Goal: Task Accomplishment & Management: Complete application form

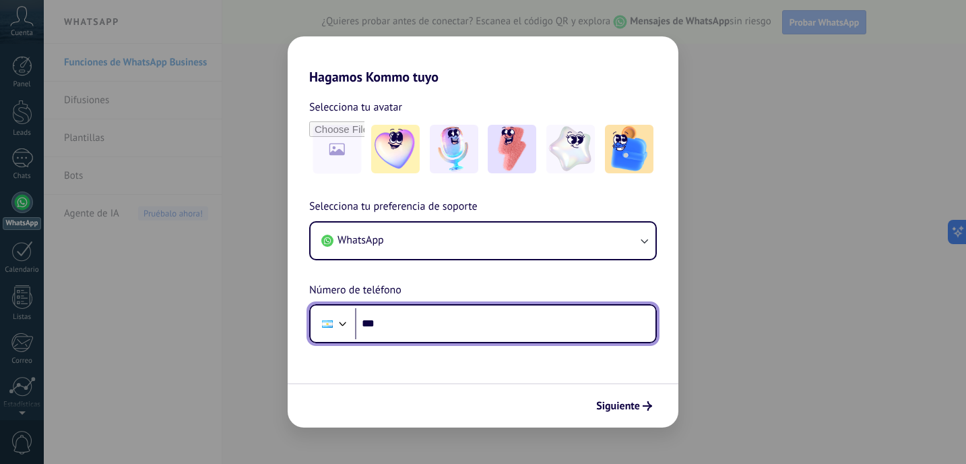
click at [437, 325] on input "***" at bounding box center [505, 323] width 301 height 31
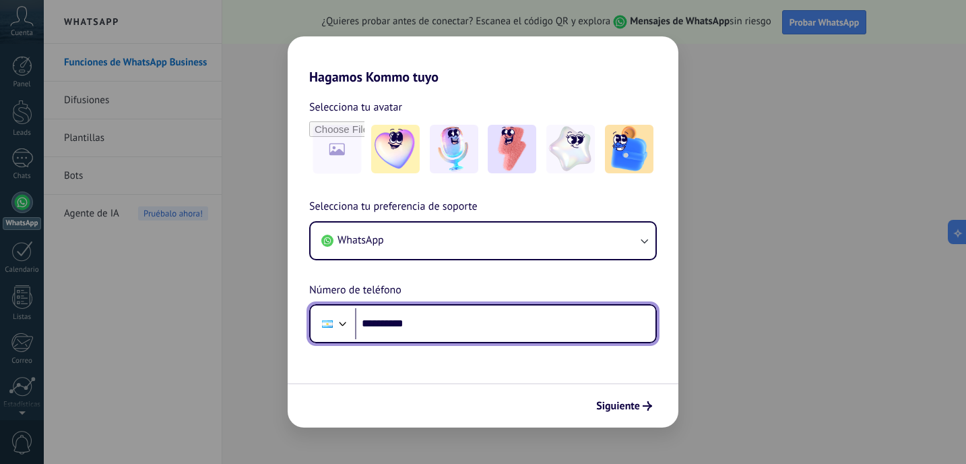
drag, startPoint x: 430, startPoint y: 318, endPoint x: 379, endPoint y: 318, distance: 50.5
click at [379, 318] on input "**********" at bounding box center [505, 323] width 301 height 31
click at [386, 322] on input "**********" at bounding box center [505, 323] width 301 height 31
click at [488, 330] on input "**********" at bounding box center [505, 323] width 301 height 31
type input "**********"
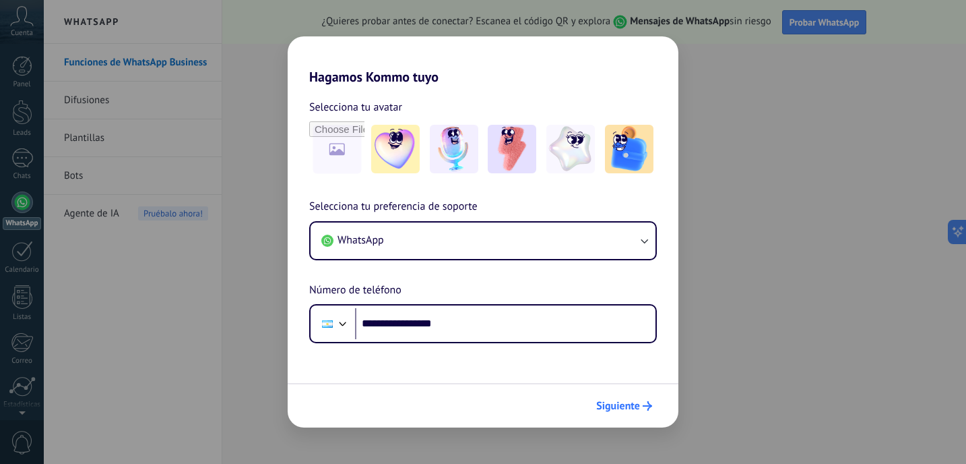
click at [623, 405] on span "Siguiente" at bounding box center [618, 405] width 44 height 9
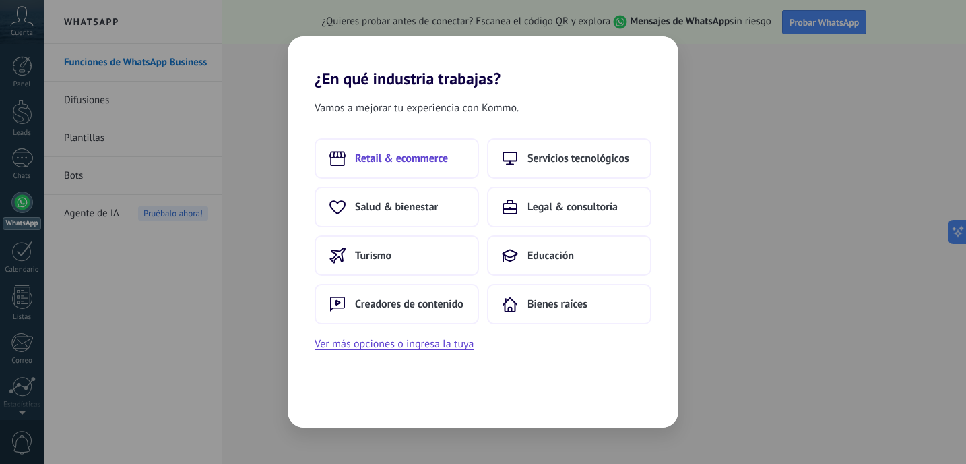
click at [444, 157] on span "Retail & ecommerce" at bounding box center [401, 158] width 93 height 13
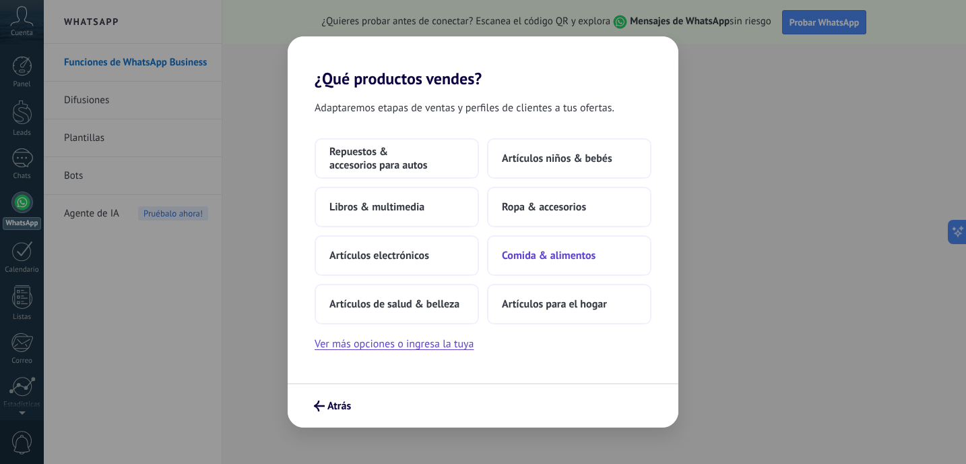
click at [524, 263] on button "Comida & alimentos" at bounding box center [569, 255] width 164 height 40
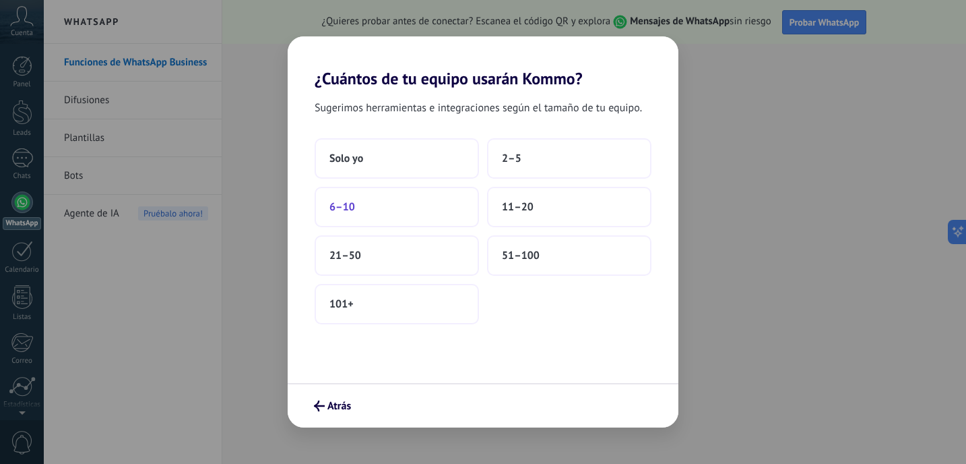
click at [383, 198] on button "6–10" at bounding box center [397, 207] width 164 height 40
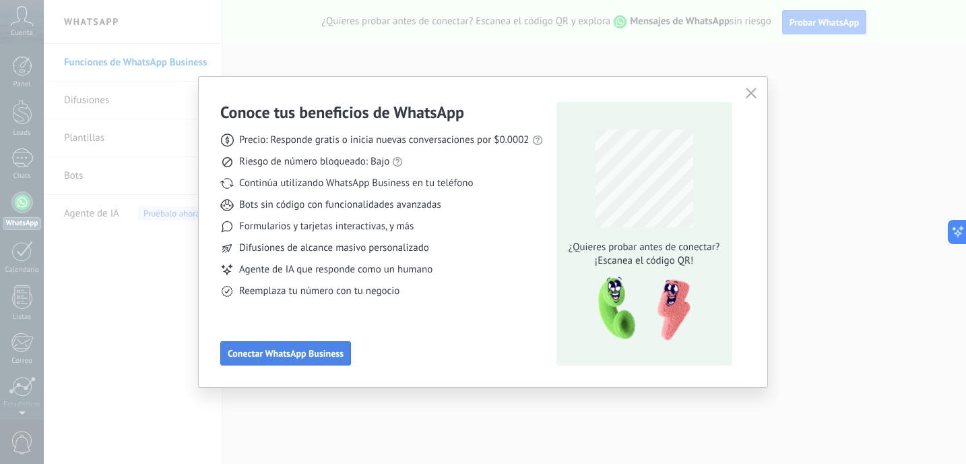
click at [322, 358] on span "Conectar WhatsApp Business" at bounding box center [286, 352] width 116 height 9
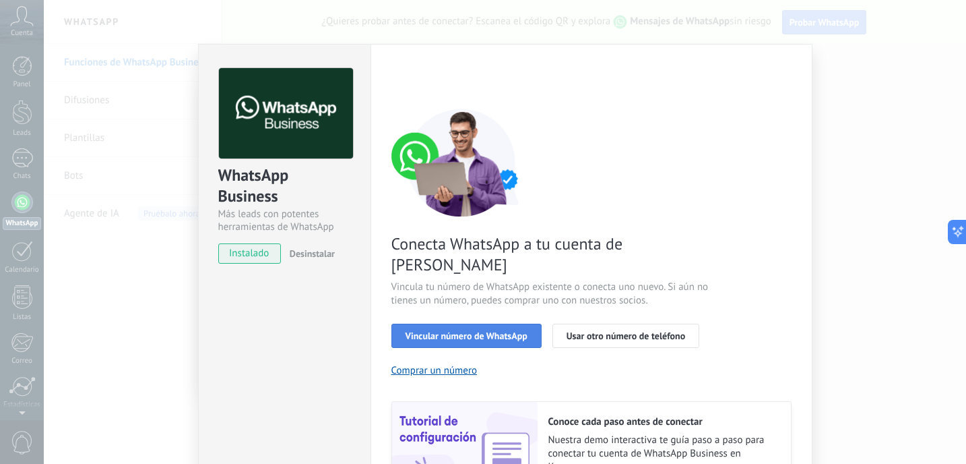
click at [468, 331] on span "Vincular número de WhatsApp" at bounding box center [467, 335] width 122 height 9
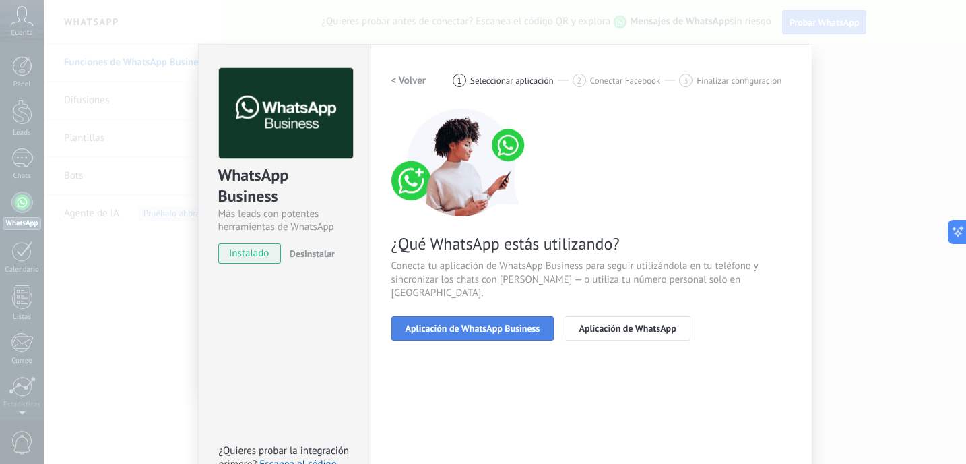
click at [505, 323] on span "Aplicación de WhatsApp Business" at bounding box center [473, 327] width 135 height 9
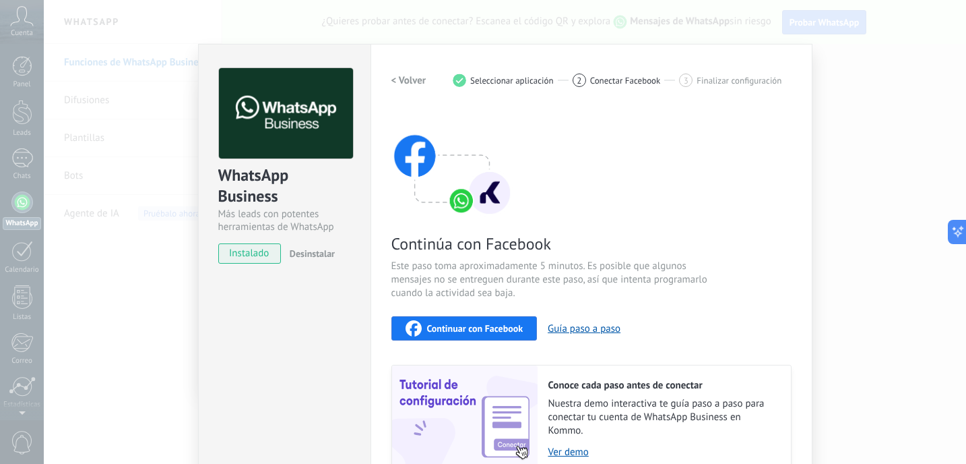
click at [811, 63] on div "WhatsApp Business Más leads con potentes herramientas de WhatsApp instalado Des…" at bounding box center [505, 232] width 922 height 464
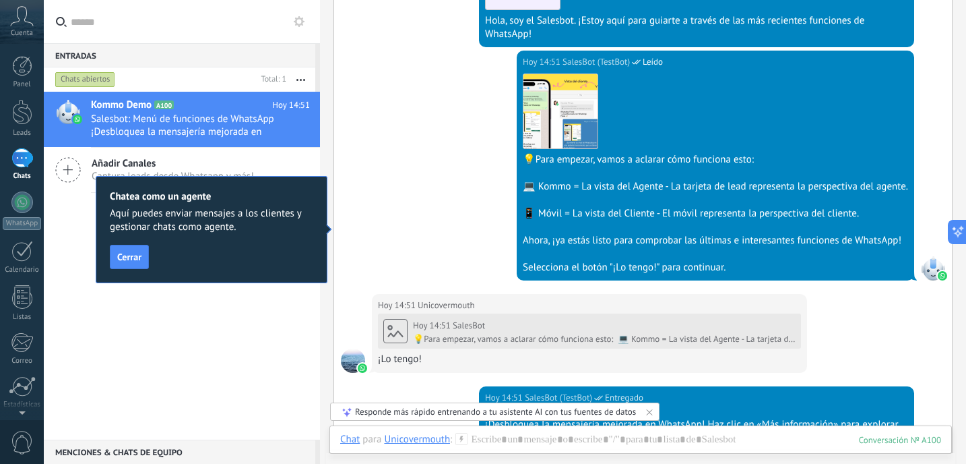
scroll to position [627, 0]
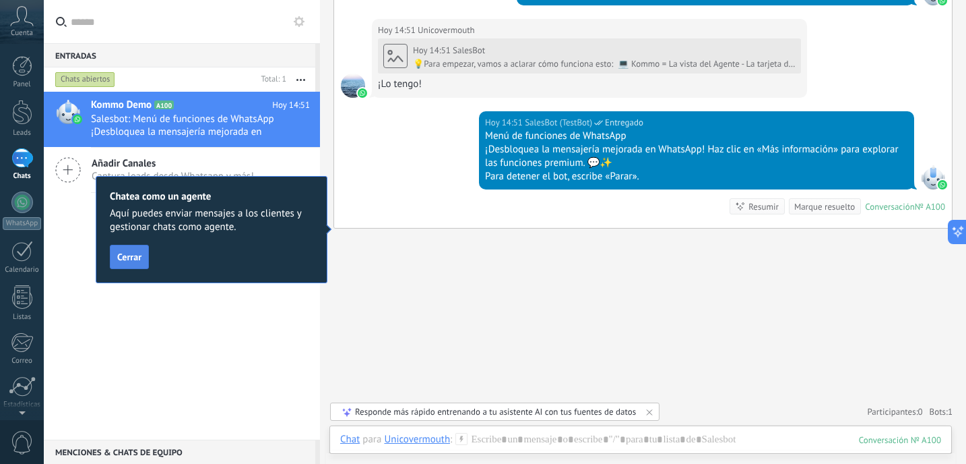
click at [135, 259] on span "Cerrar" at bounding box center [129, 256] width 24 height 9
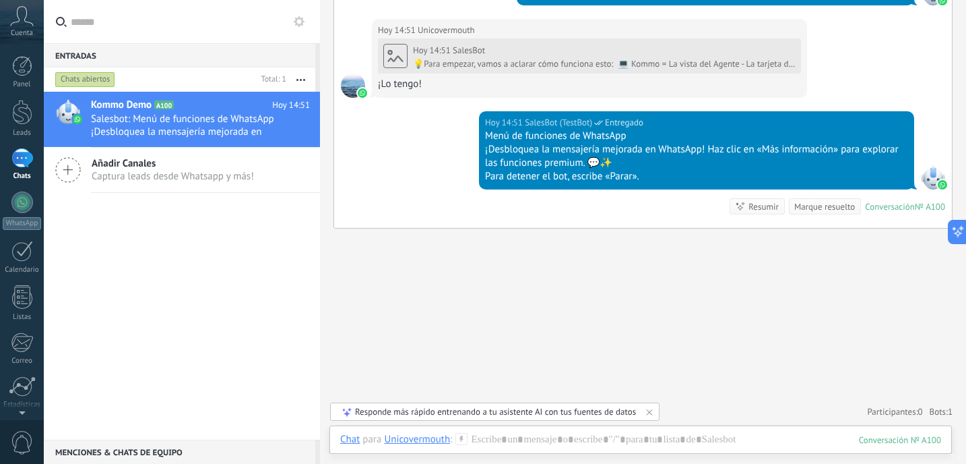
click at [148, 168] on span "Añadir Canales" at bounding box center [173, 163] width 162 height 13
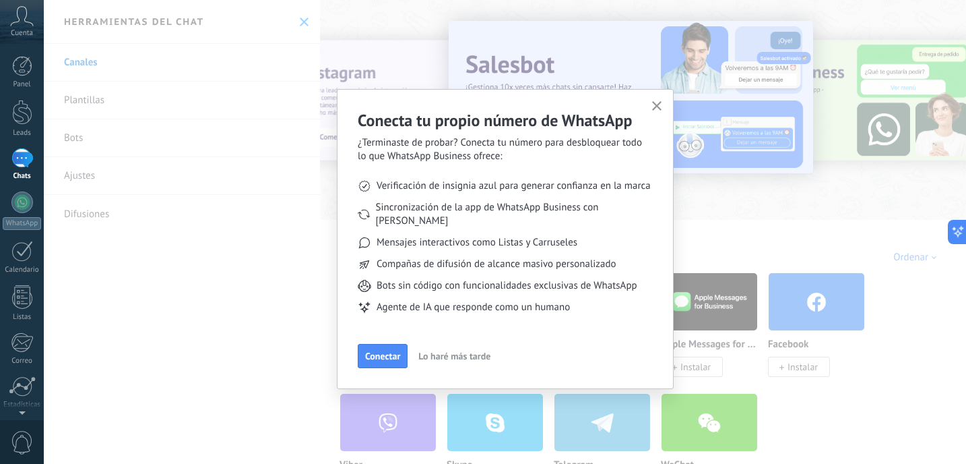
click at [656, 102] on icon "button" at bounding box center [657, 106] width 10 height 10
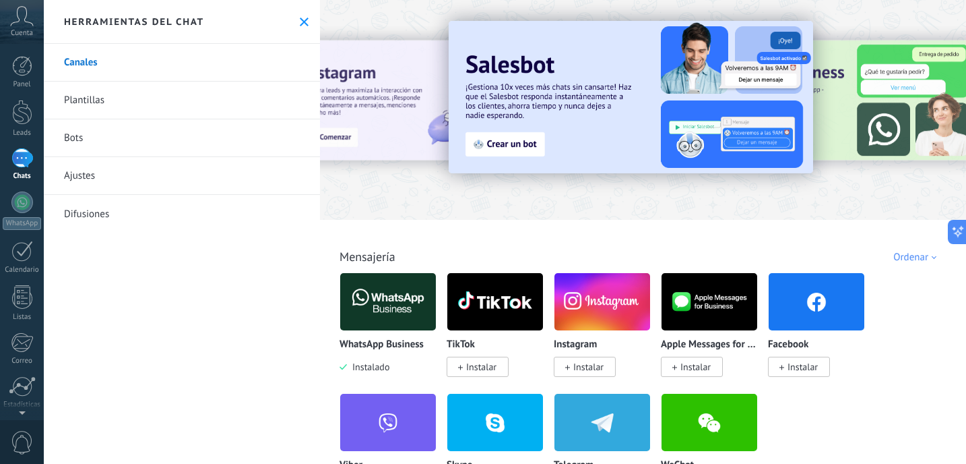
click at [94, 210] on link "Difusiones" at bounding box center [182, 214] width 276 height 38
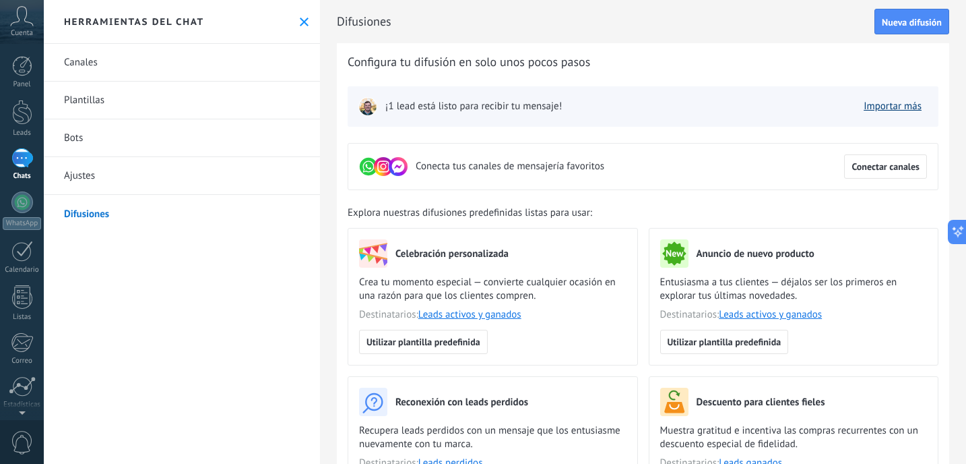
click at [879, 109] on link "Importar más" at bounding box center [893, 106] width 58 height 13
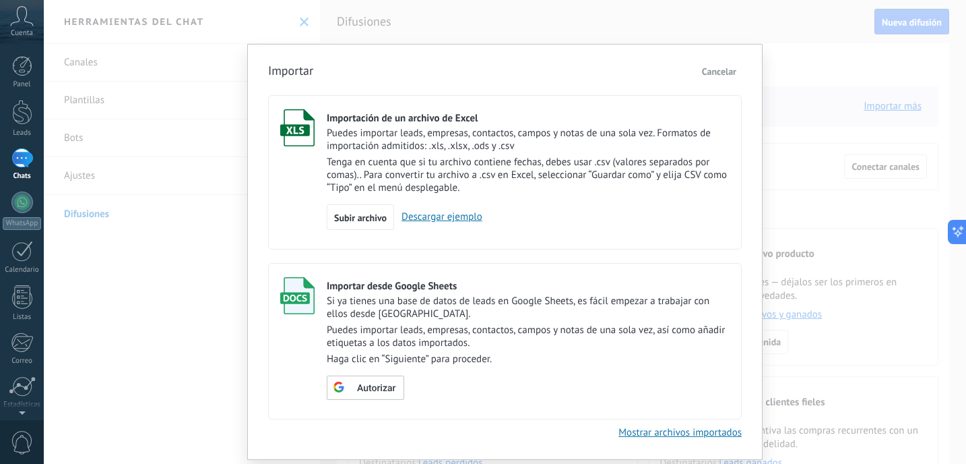
click at [419, 133] on p "Puedes importar leads, empresas, contactos, campos y notas de una sola vez. For…" at bounding box center [528, 140] width 403 height 26
click at [365, 219] on span "Subir archivo" at bounding box center [360, 217] width 53 height 9
click at [0, 0] on input "Importación de un archivo de Excel Puedes importar leads, empresas, contactos, …" at bounding box center [0, 0] width 0 height 0
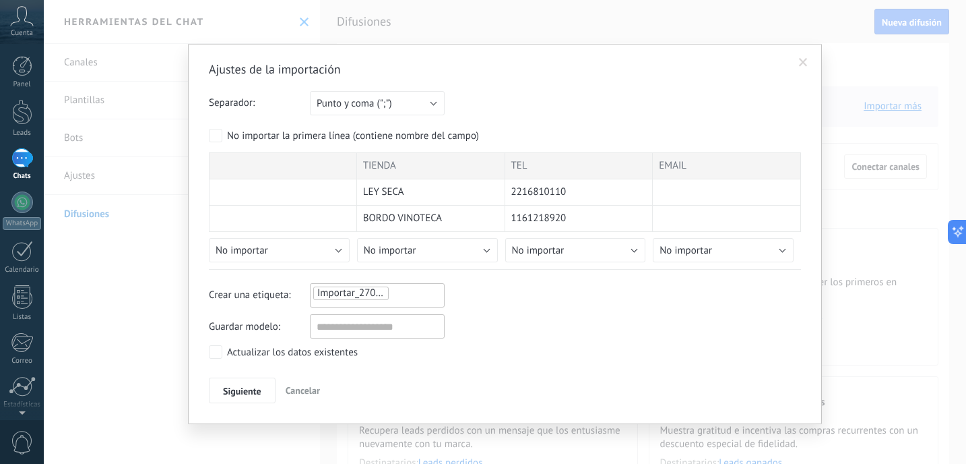
scroll to position [3, 0]
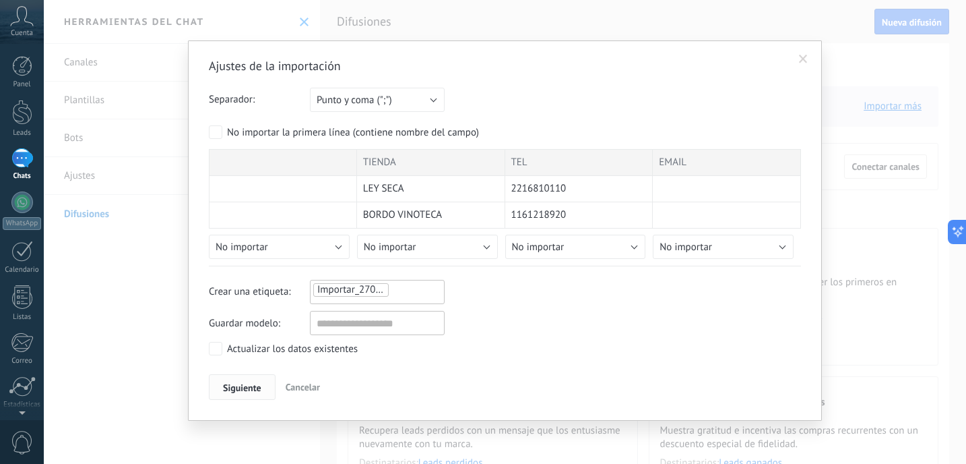
click at [248, 389] on span "Siguiente" at bounding box center [242, 387] width 38 height 9
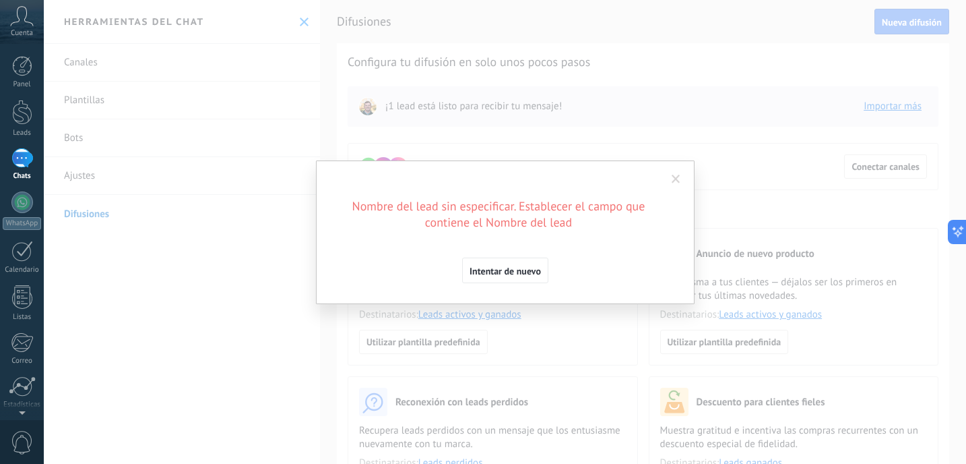
scroll to position [0, 0]
click at [523, 272] on span "Intentar de nuevo" at bounding box center [505, 270] width 71 height 9
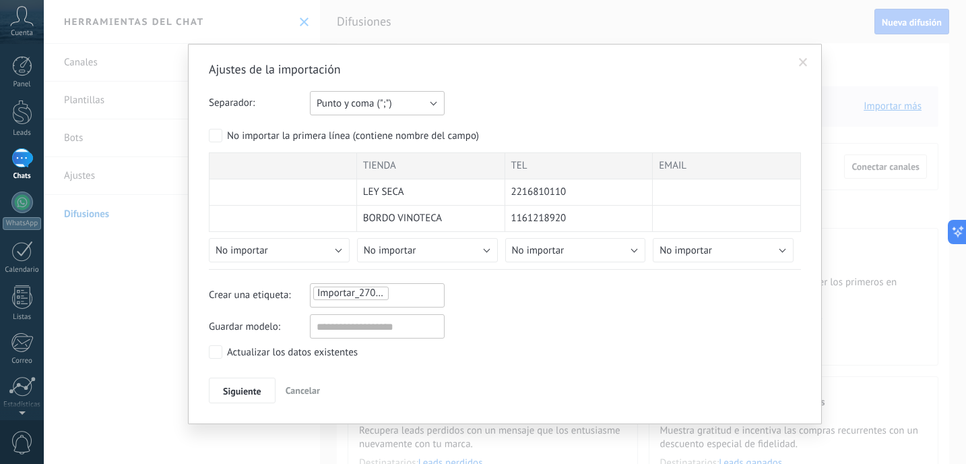
click at [426, 105] on button "Punto y coma (";")" at bounding box center [377, 103] width 135 height 24
click at [491, 80] on div "Ajustes de la importación Separador: Punto y coma (";") Coma (",") Tabulación (…" at bounding box center [505, 232] width 592 height 342
click at [409, 106] on button "Punto y coma (";")" at bounding box center [377, 103] width 135 height 24
click at [392, 150] on span "Tabulación (" ")" at bounding box center [371, 149] width 138 height 13
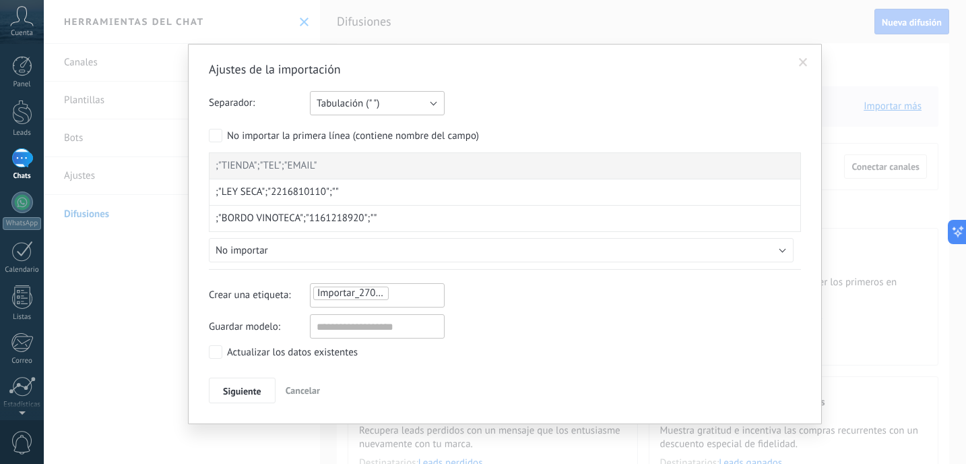
click at [402, 114] on button "Tabulación (" ")" at bounding box center [377, 103] width 135 height 24
click at [393, 130] on span "Coma (",")" at bounding box center [371, 126] width 138 height 13
click at [394, 105] on button "Coma (",")" at bounding box center [377, 103] width 135 height 24
click at [387, 108] on span "Punto y coma (";")" at bounding box center [371, 103] width 138 height 13
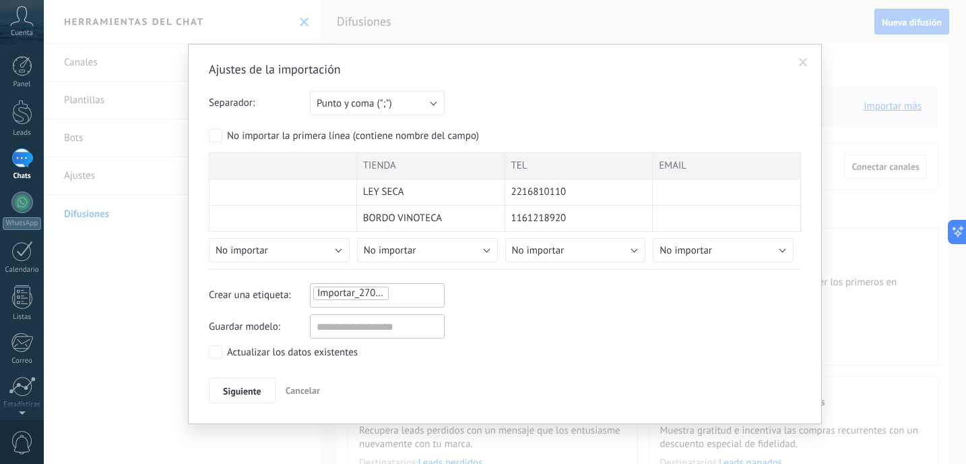
click at [425, 162] on div "TIENDA" at bounding box center [431, 165] width 148 height 27
click at [427, 253] on button "No importar" at bounding box center [427, 250] width 141 height 24
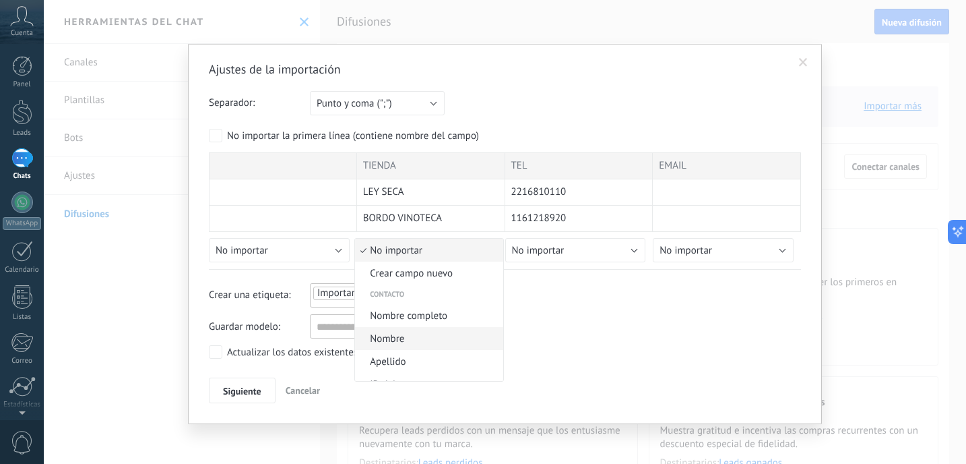
click at [421, 340] on span "Nombre" at bounding box center [427, 338] width 144 height 13
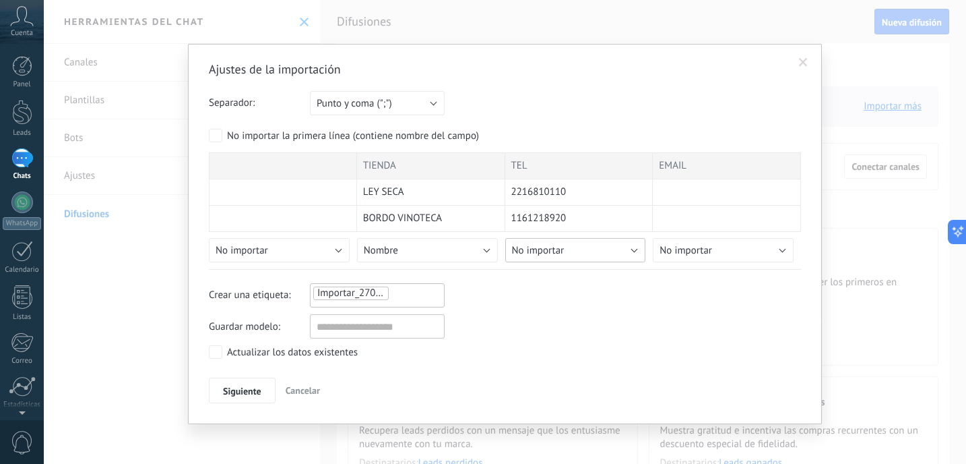
click at [563, 261] on button "No importar" at bounding box center [575, 250] width 141 height 24
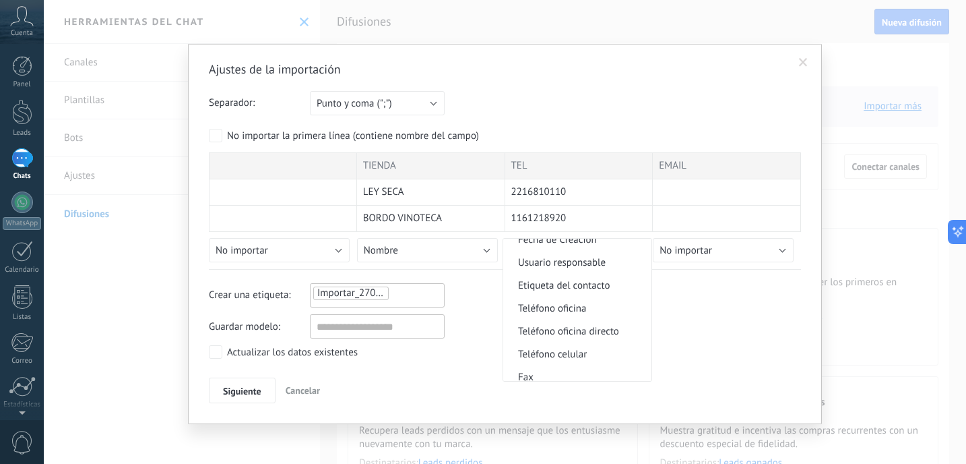
scroll to position [241, 0]
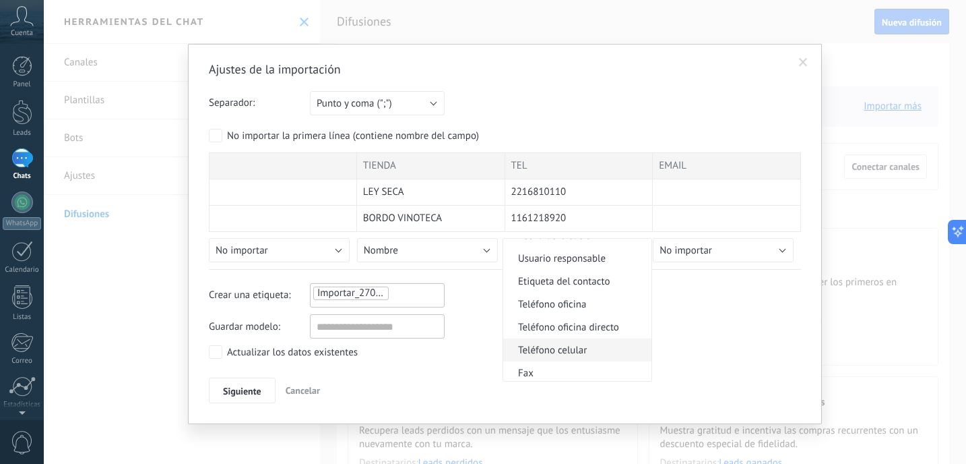
click at [571, 348] on span "Teléfono celular" at bounding box center [575, 350] width 144 height 13
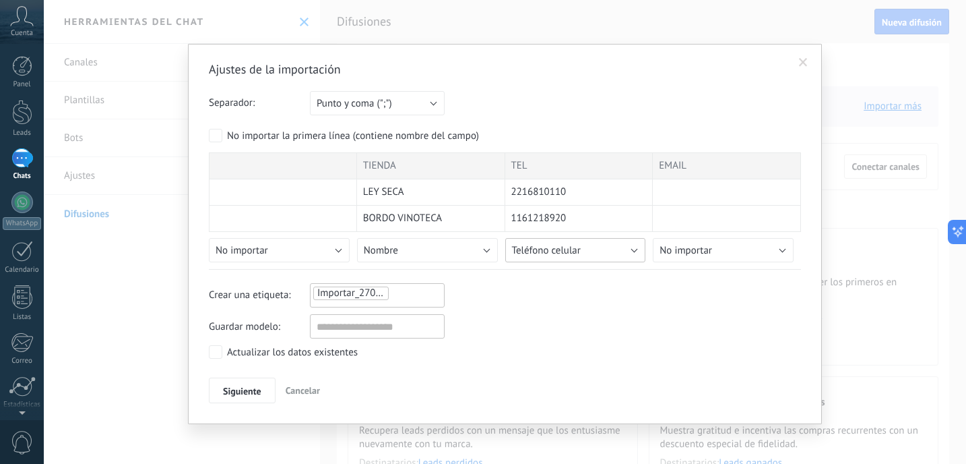
click at [581, 253] on button "Teléfono celular" at bounding box center [575, 250] width 141 height 24
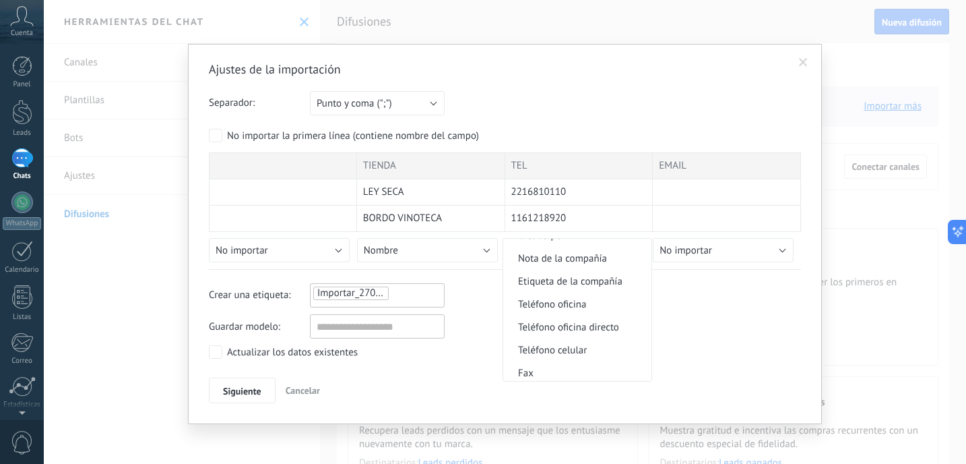
scroll to position [1355, 0]
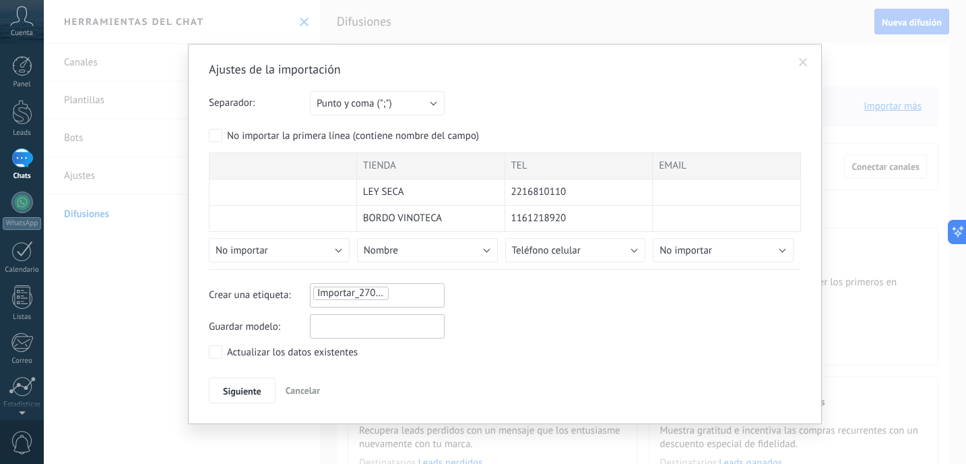
click at [387, 321] on input "text" at bounding box center [377, 326] width 135 height 24
type input "*****"
click at [253, 389] on span "Siguiente" at bounding box center [242, 390] width 38 height 9
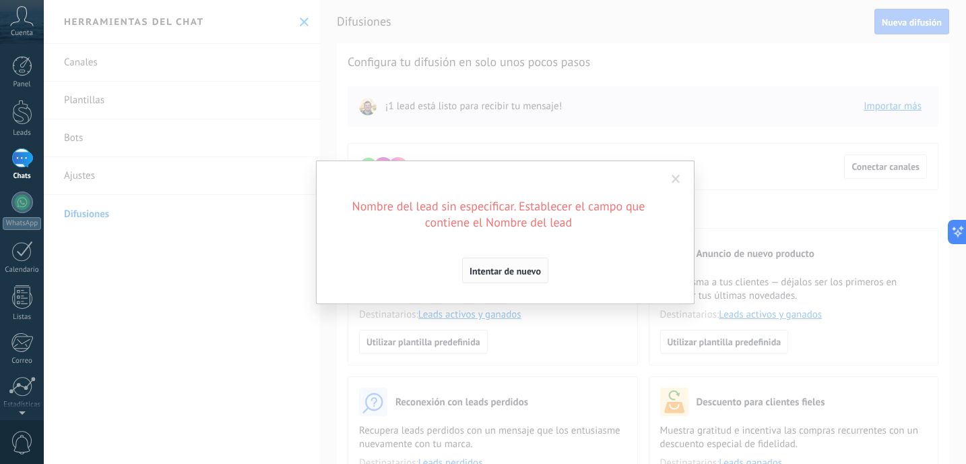
click at [513, 266] on span "Intentar de nuevo" at bounding box center [505, 270] width 71 height 9
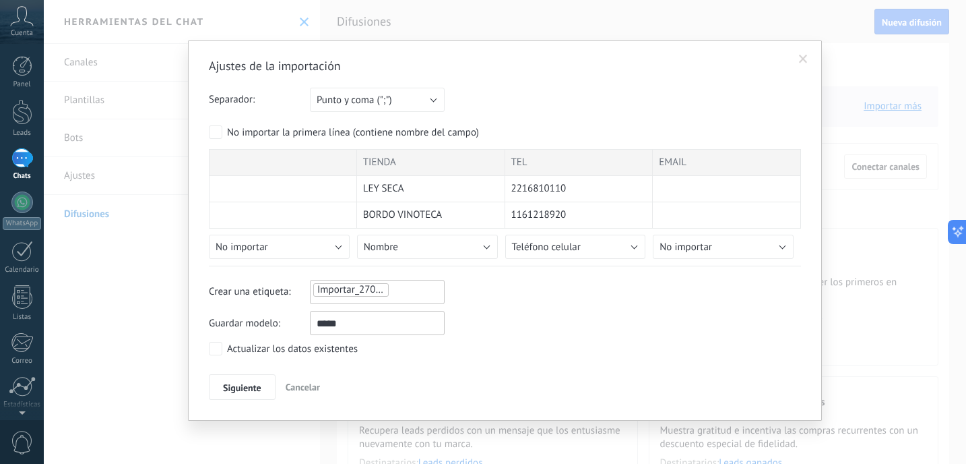
scroll to position [0, 0]
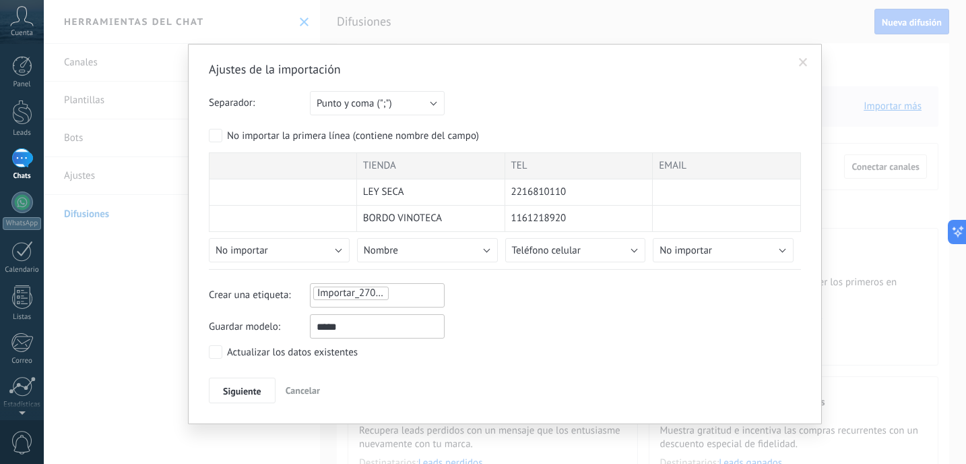
click at [394, 288] on ul "Importar_27082025_1453" at bounding box center [359, 293] width 94 height 16
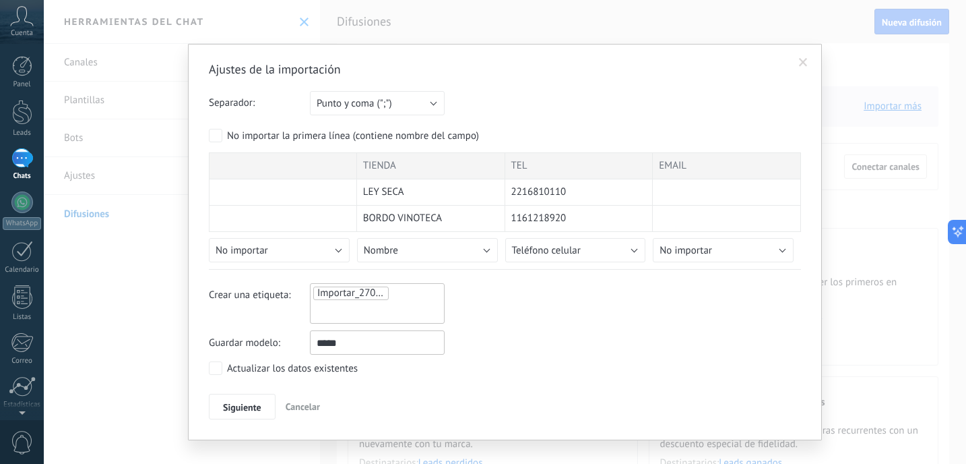
click at [395, 292] on ul "Importar_27082025_1453" at bounding box center [377, 303] width 131 height 36
drag, startPoint x: 391, startPoint y: 291, endPoint x: 259, endPoint y: 290, distance: 132.1
click at [259, 290] on div "Crear una etiqueta: Importar_27082025_1453" at bounding box center [505, 303] width 592 height 40
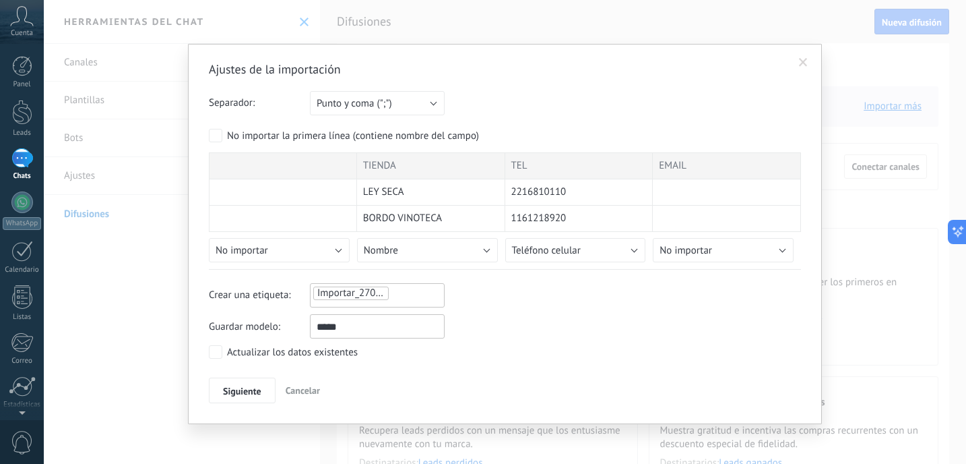
click at [363, 291] on li "Importar_27082025_1453" at bounding box center [350, 292] width 75 height 13
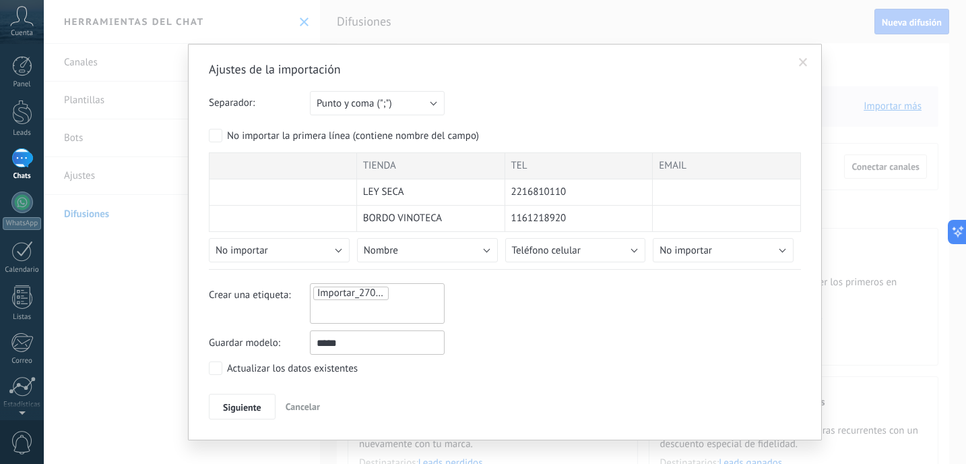
click at [367, 291] on span "Importar_27082025_1453" at bounding box center [373, 292] width 112 height 13
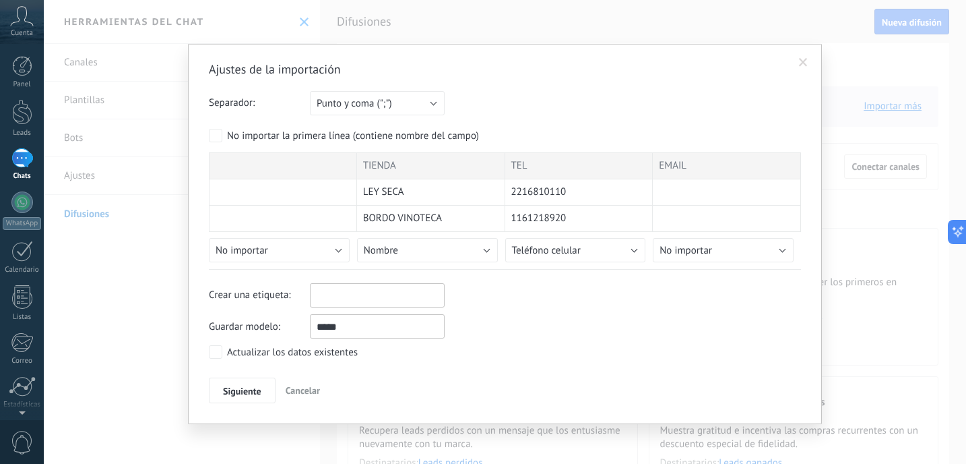
click at [415, 299] on li at bounding box center [369, 295] width 111 height 20
click at [391, 294] on li at bounding box center [369, 295] width 111 height 20
click at [502, 277] on div "Ajustes de la importación Separador: Punto y coma (";") Coma (",") Tabulación (…" at bounding box center [505, 232] width 592 height 342
click at [253, 392] on span "Siguiente" at bounding box center [242, 390] width 38 height 9
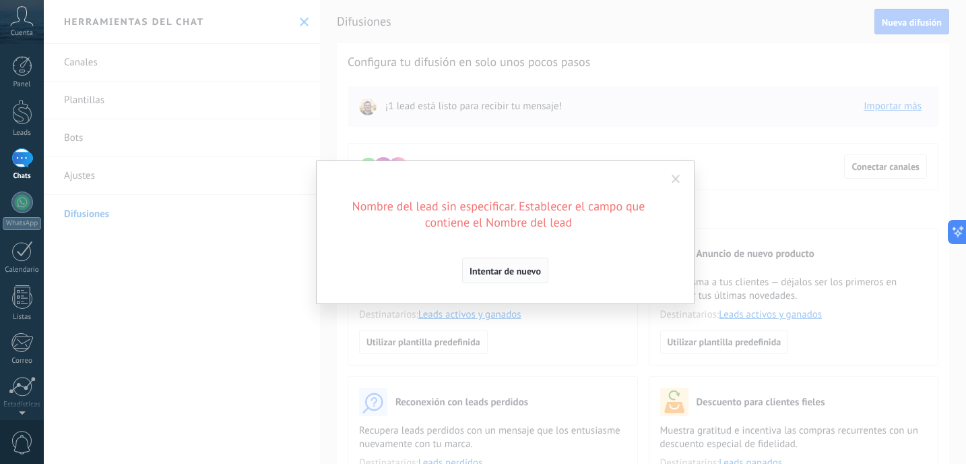
click at [523, 264] on button "Intentar de nuevo" at bounding box center [505, 270] width 86 height 26
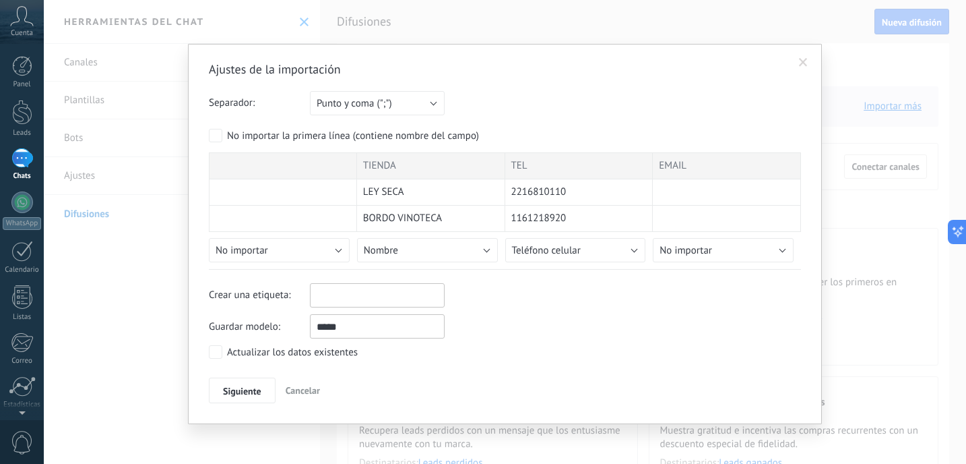
scroll to position [3, 0]
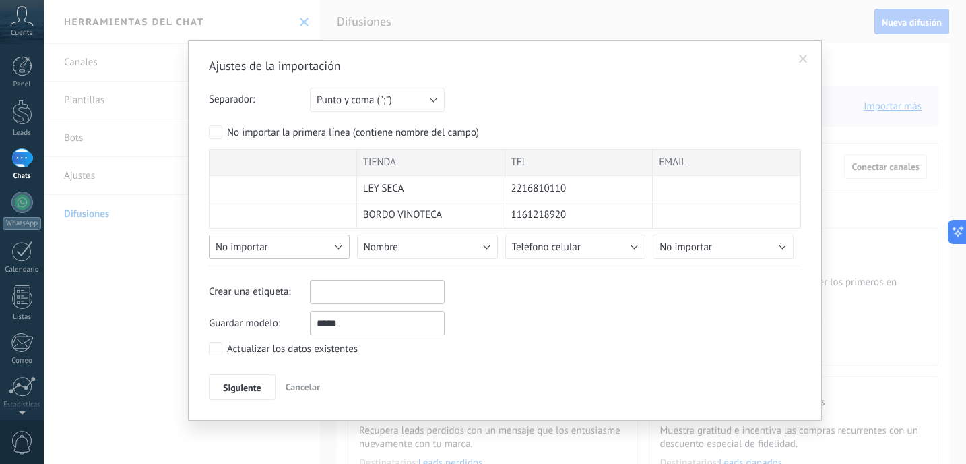
click at [268, 241] on button "No importar" at bounding box center [279, 246] width 141 height 24
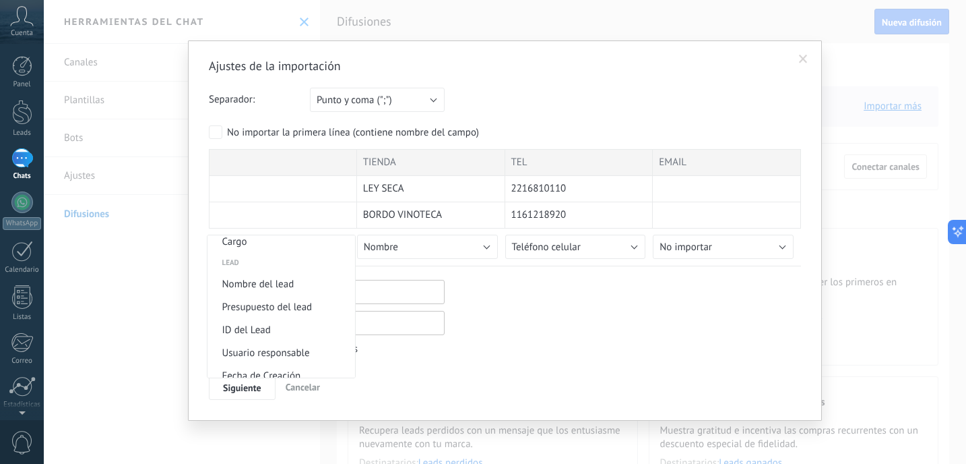
scroll to position [510, 0]
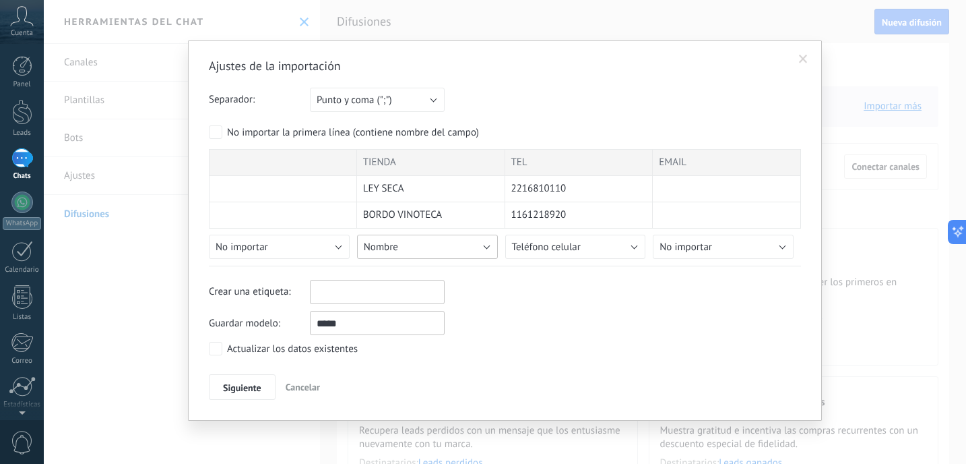
click at [428, 247] on button "Nombre" at bounding box center [427, 246] width 141 height 24
click at [440, 247] on button "Nombre" at bounding box center [427, 246] width 141 height 24
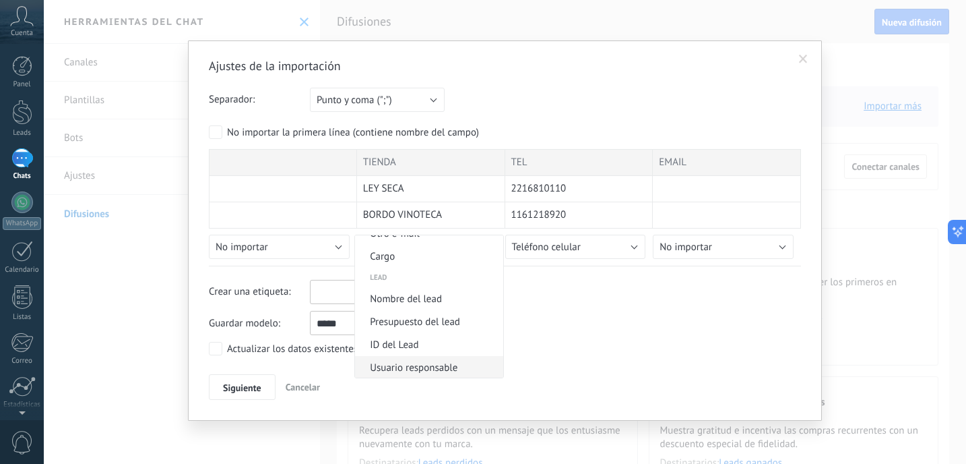
click at [413, 371] on span "Usuario responsable" at bounding box center [427, 367] width 144 height 13
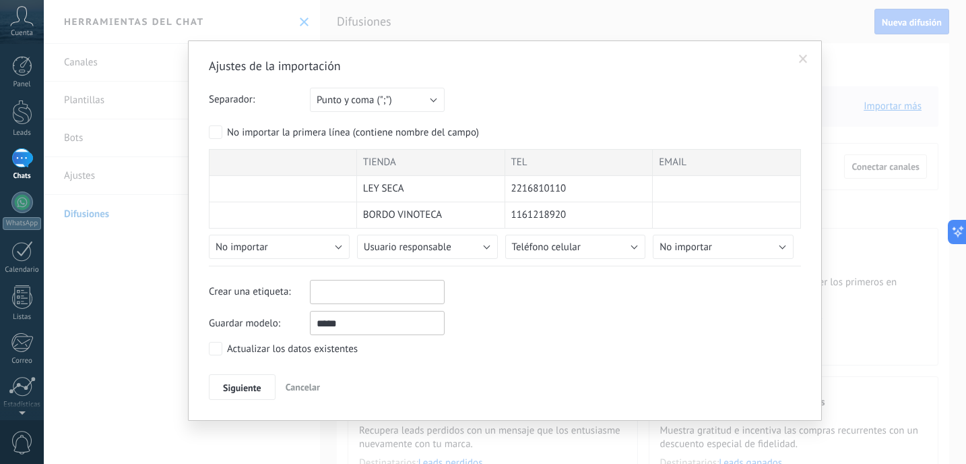
click at [247, 391] on span "Siguiente" at bounding box center [242, 387] width 38 height 9
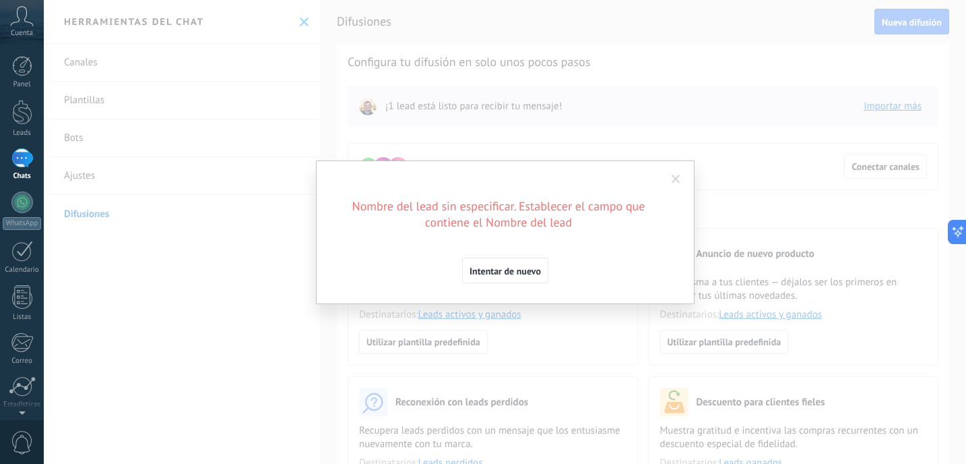
scroll to position [0, 0]
click at [531, 268] on span "Intentar de nuevo" at bounding box center [505, 270] width 71 height 9
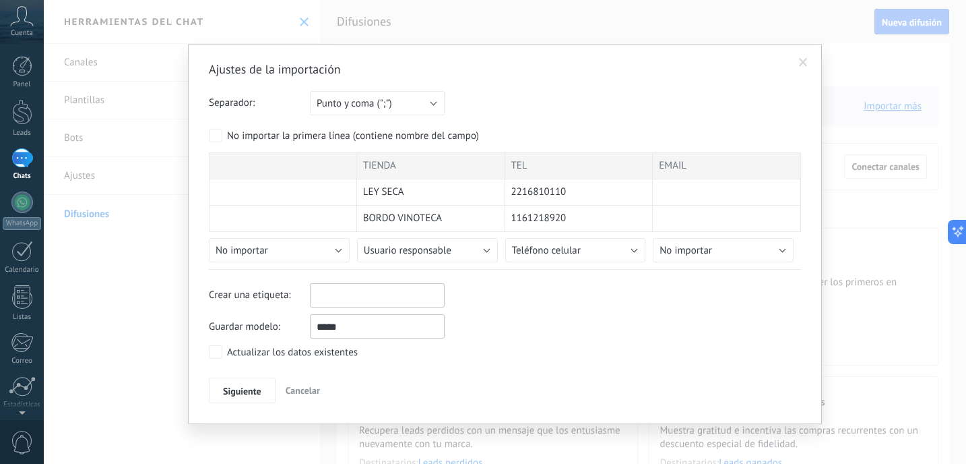
click at [437, 186] on div "LEY SECA" at bounding box center [431, 192] width 148 height 26
click at [396, 195] on span "LEY SECA" at bounding box center [383, 191] width 41 height 13
drag, startPoint x: 433, startPoint y: 197, endPoint x: 355, endPoint y: 188, distance: 78.0
click at [352, 189] on div "LEY SECA 2216810110" at bounding box center [505, 192] width 592 height 26
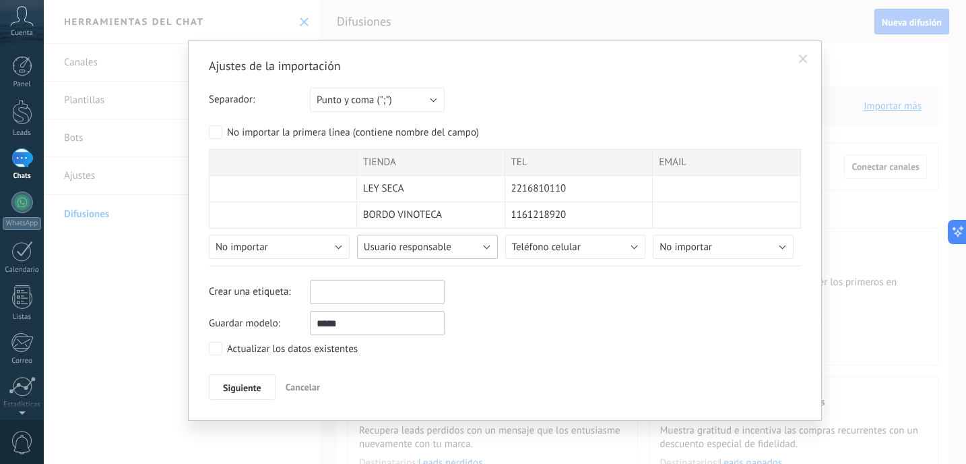
click at [424, 247] on span "Usuario responsable" at bounding box center [408, 247] width 88 height 13
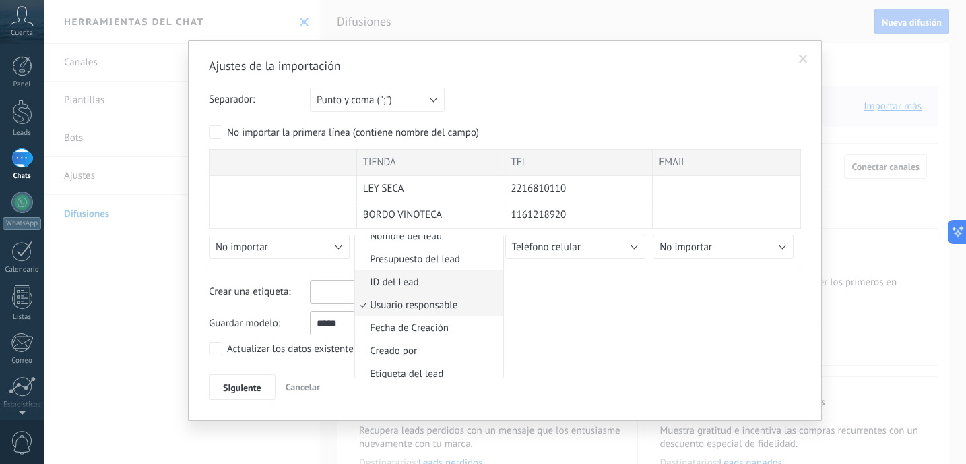
click at [416, 282] on span "ID del Lead" at bounding box center [427, 282] width 144 height 13
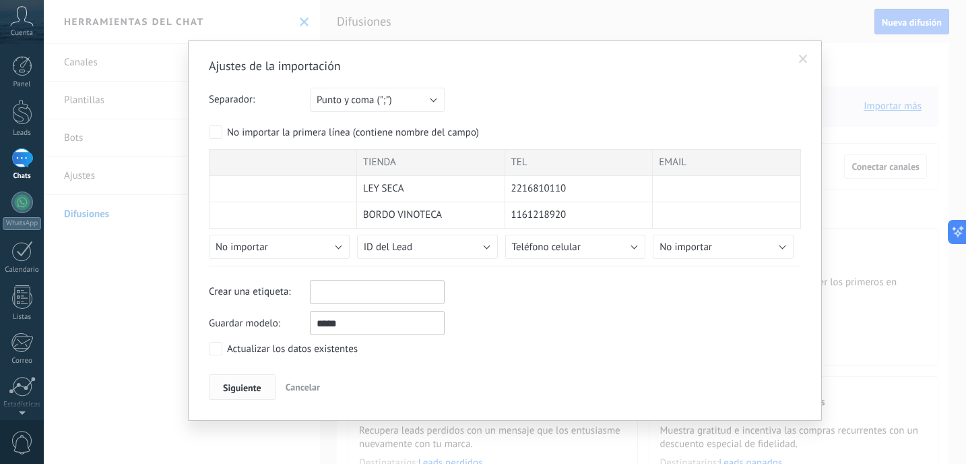
click at [246, 387] on span "Siguiente" at bounding box center [242, 387] width 38 height 9
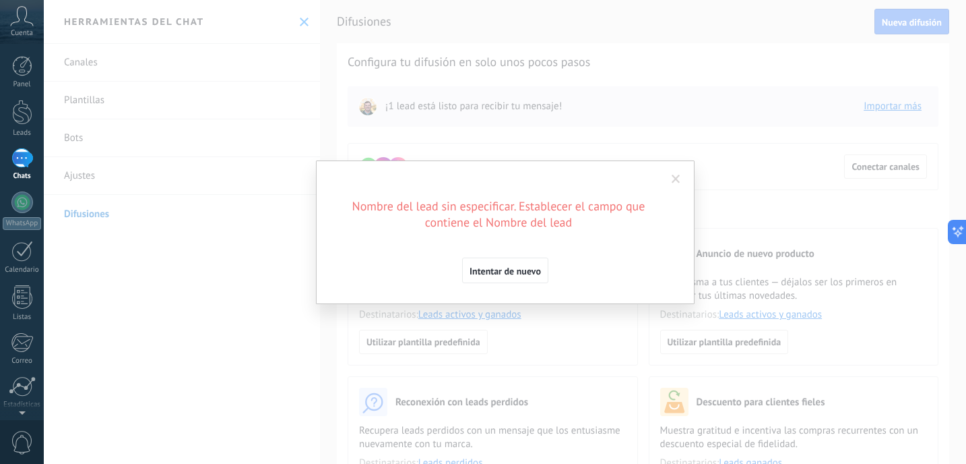
scroll to position [0, 0]
click at [518, 263] on button "Intentar de nuevo" at bounding box center [505, 270] width 86 height 26
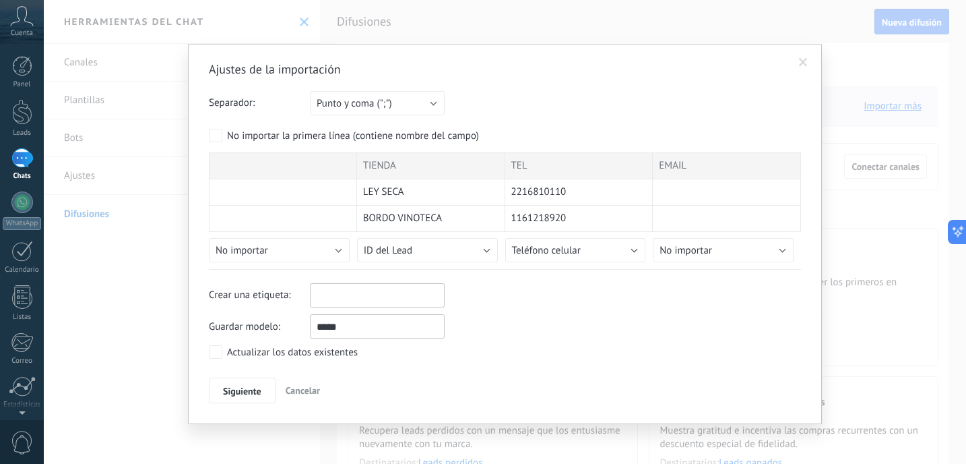
scroll to position [3, 0]
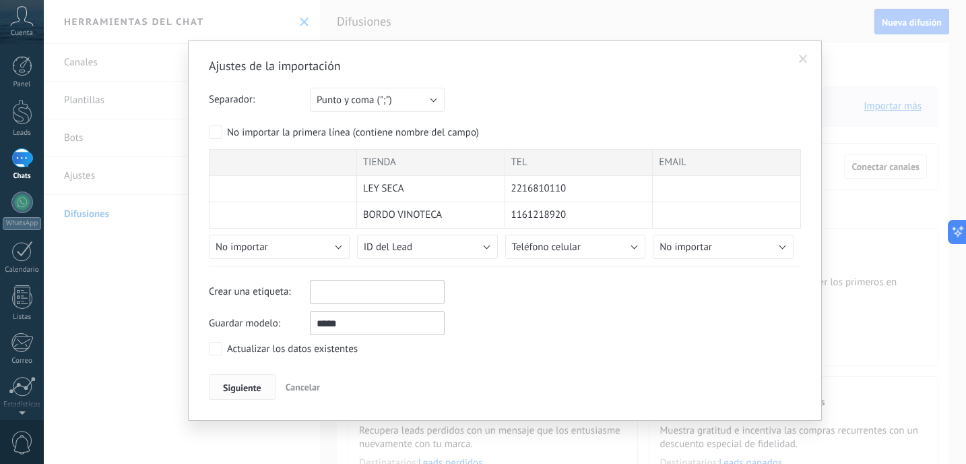
click at [248, 379] on button "Siguiente" at bounding box center [242, 387] width 67 height 26
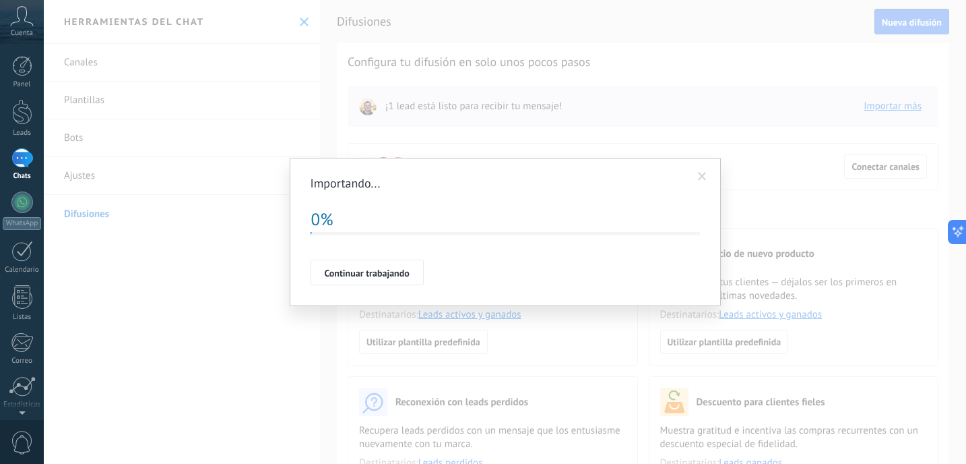
scroll to position [0, 0]
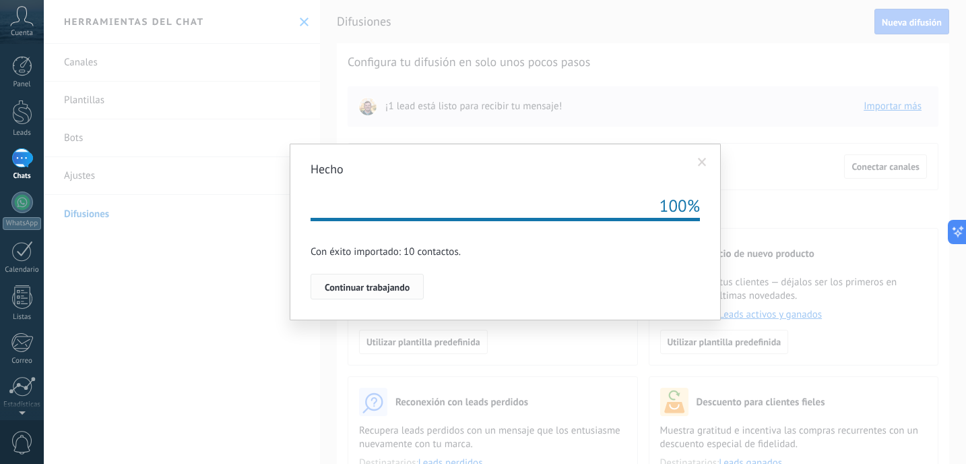
click at [417, 286] on button "Continuar trabajando" at bounding box center [367, 287] width 113 height 26
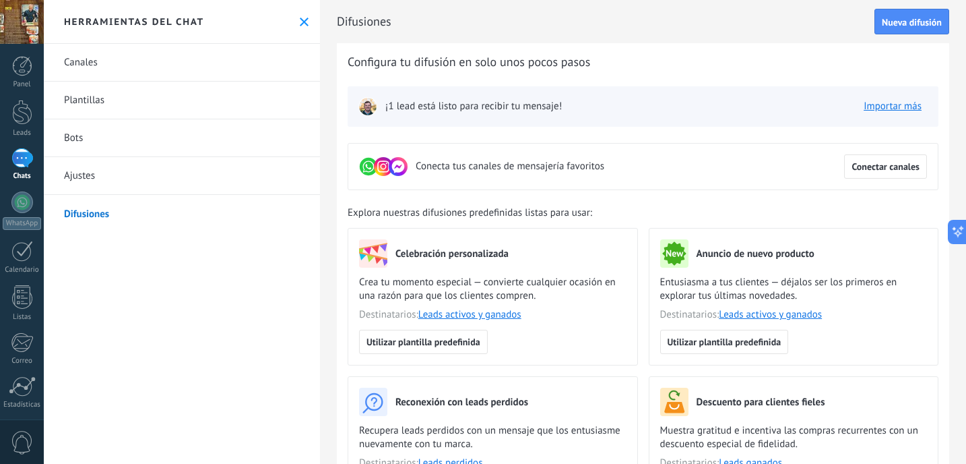
click at [300, 22] on icon at bounding box center [304, 22] width 9 height 9
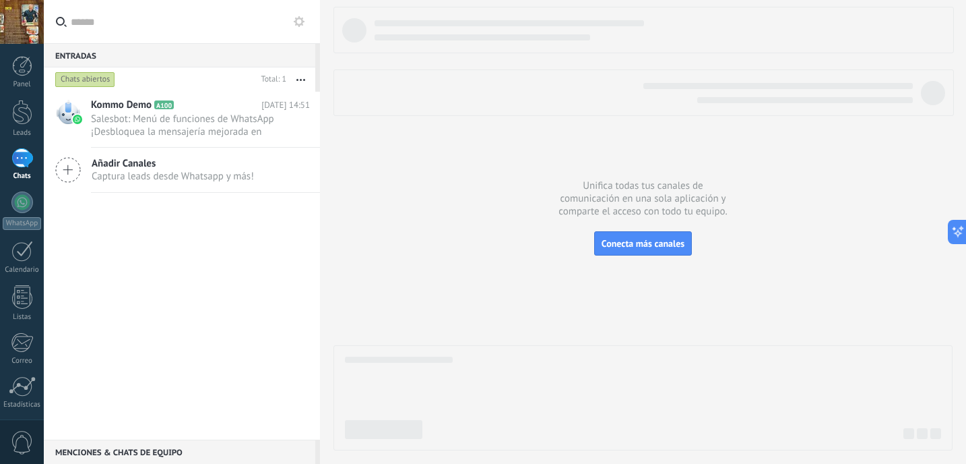
click at [194, 177] on span "Captura leads desde Whatsapp y más!" at bounding box center [173, 176] width 162 height 13
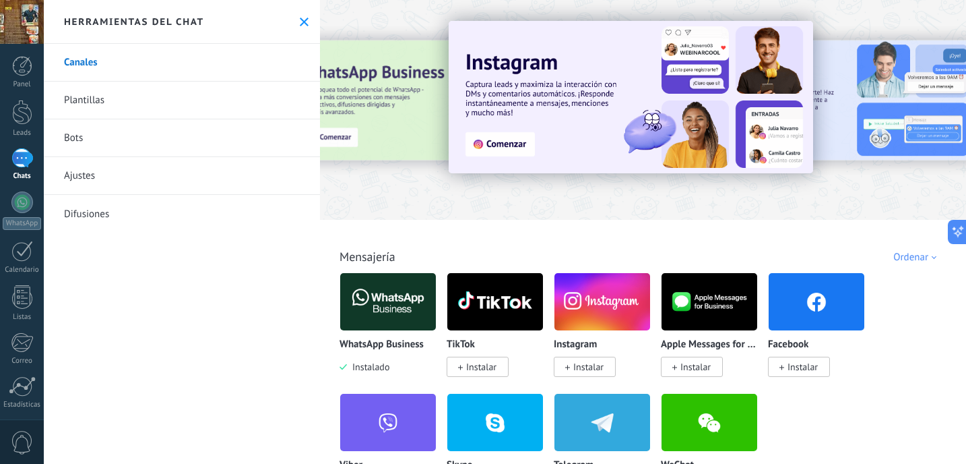
click at [303, 19] on icon at bounding box center [304, 22] width 9 height 9
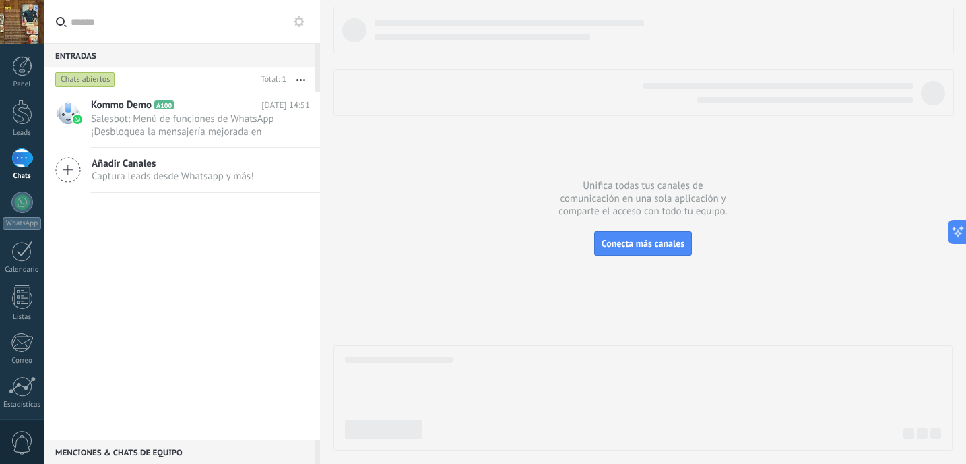
click at [526, 142] on div at bounding box center [643, 228] width 619 height 443
